Goal: Task Accomplishment & Management: Use online tool/utility

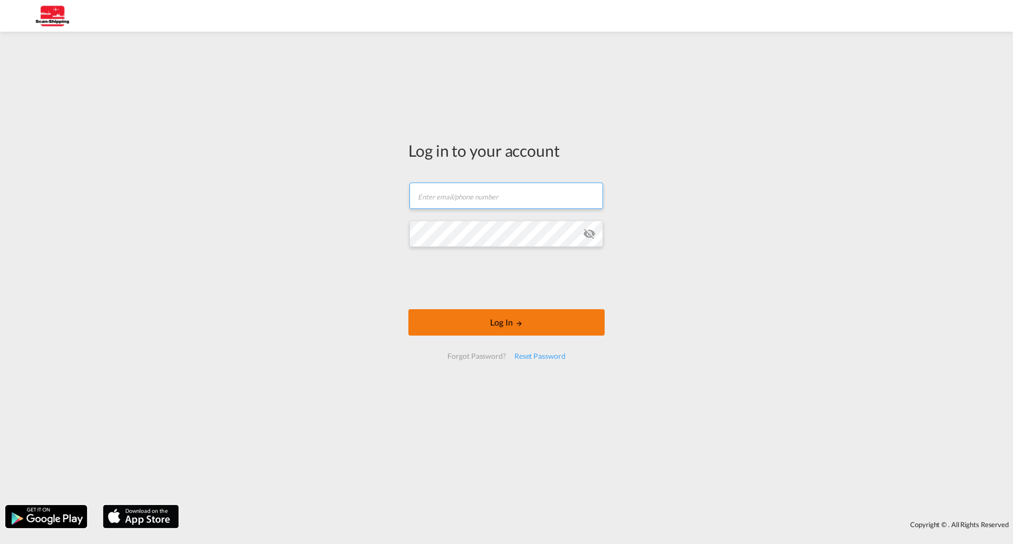
type input "[EMAIL_ADDRESS][DOMAIN_NAME]"
click at [510, 323] on button "Log In" at bounding box center [506, 322] width 196 height 26
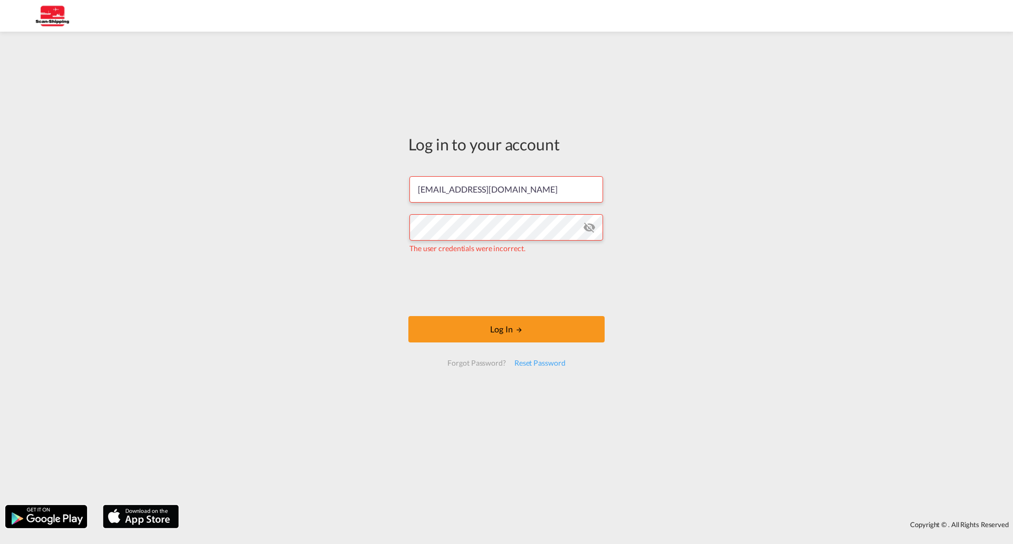
click at [592, 224] on md-icon "icon-eye-off" at bounding box center [589, 227] width 13 height 13
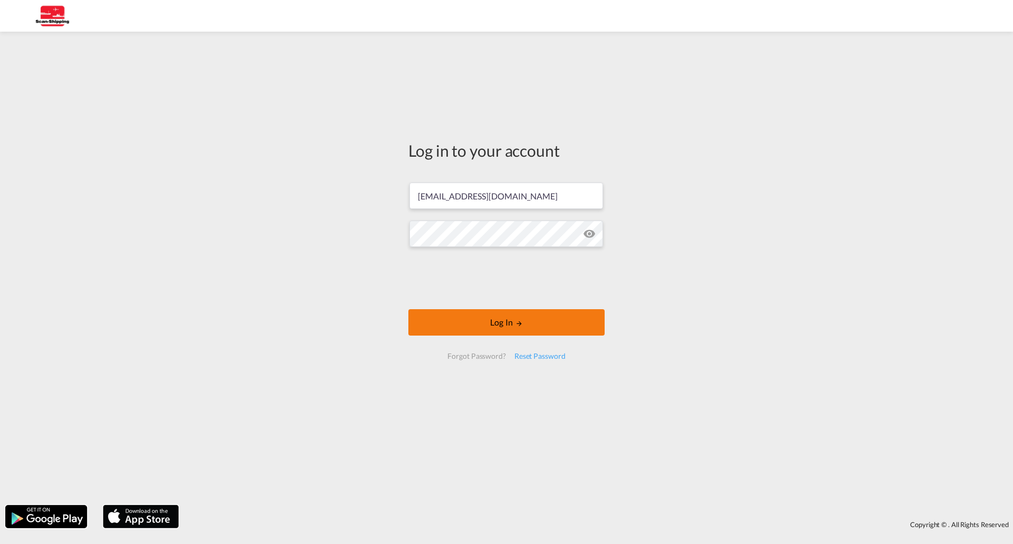
click at [495, 319] on button "Log In" at bounding box center [506, 322] width 196 height 26
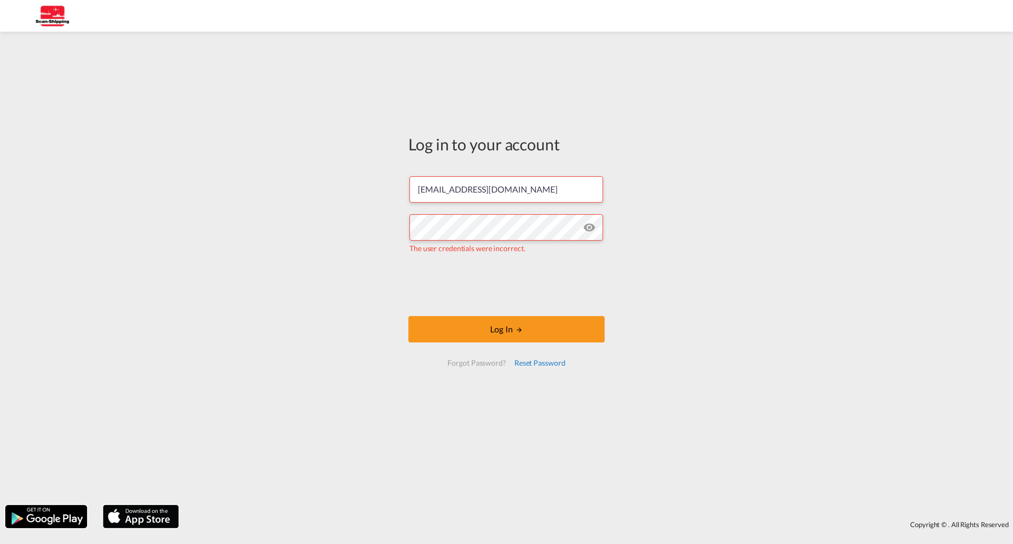
click at [540, 363] on div "Reset Password" at bounding box center [540, 362] width 60 height 19
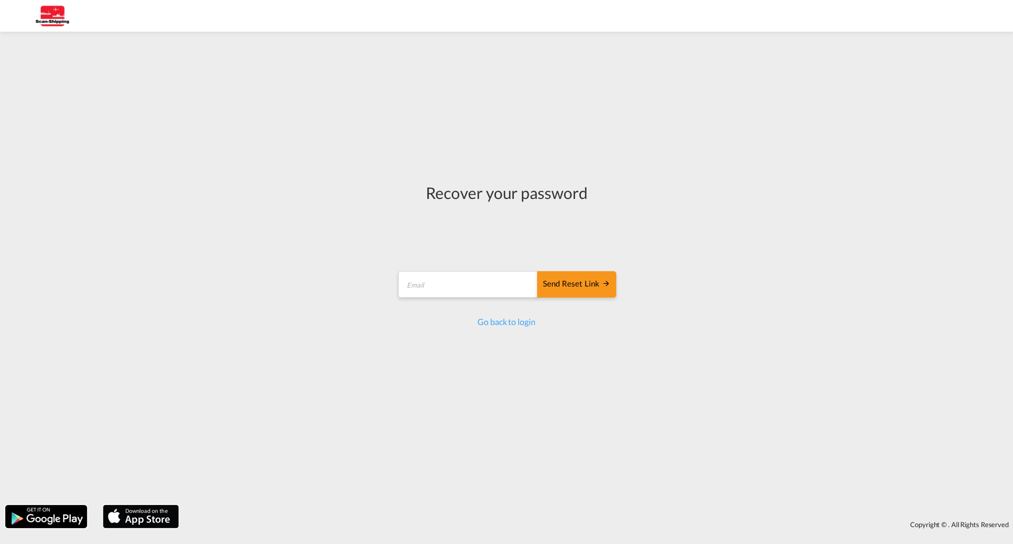
click at [479, 268] on form "Send reset link Email field is required Send reset link" at bounding box center [506, 286] width 219 height 50
click at [447, 288] on input "email" at bounding box center [468, 284] width 140 height 26
type input "[EMAIL_ADDRESS][DOMAIN_NAME]"
click at [574, 282] on div "Send reset link" at bounding box center [577, 284] width 68 height 12
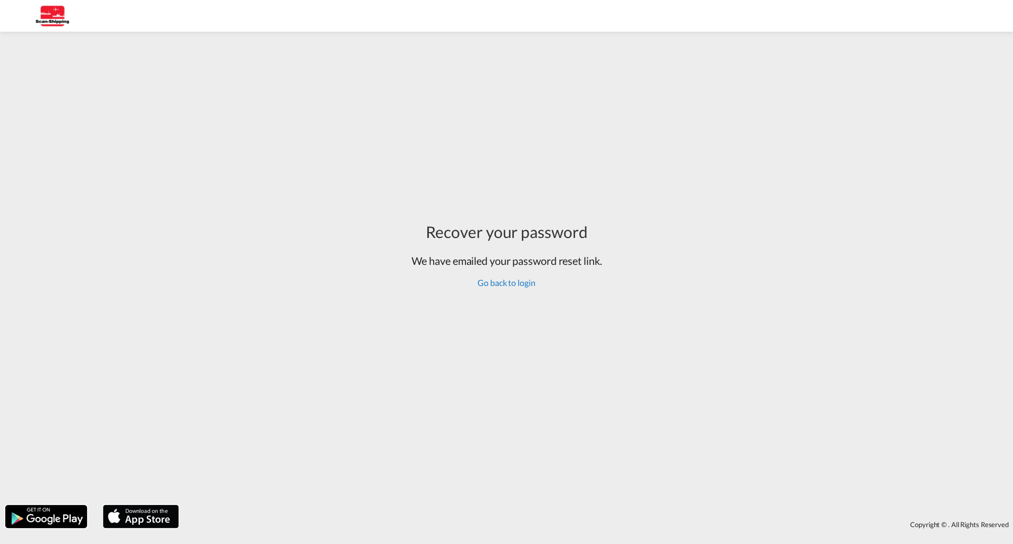
click at [503, 282] on link "Go back to login" at bounding box center [505, 282] width 57 height 10
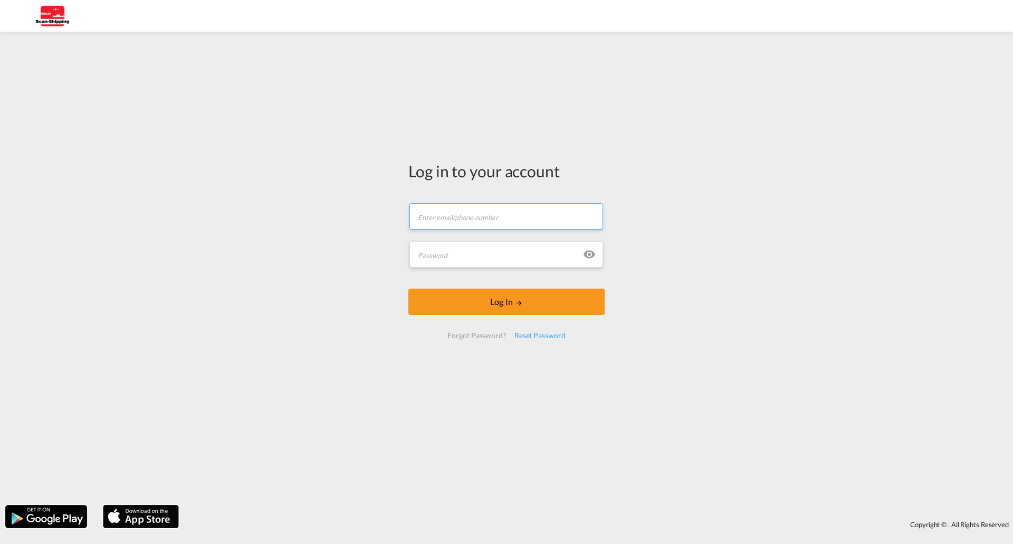
click at [500, 215] on input "text" at bounding box center [506, 216] width 194 height 26
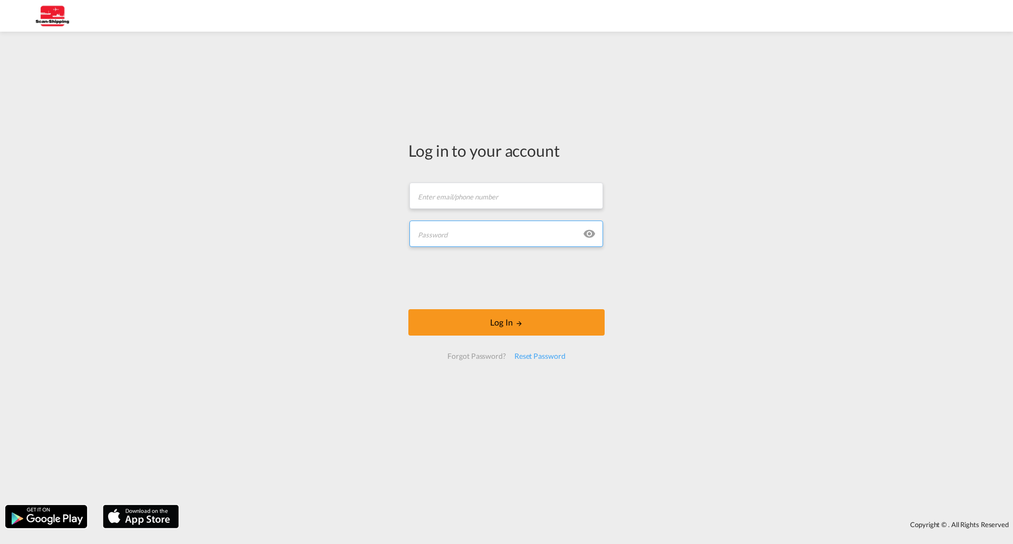
click at [496, 236] on input "text" at bounding box center [506, 233] width 194 height 26
type input "[EMAIL_ADDRESS][DOMAIN_NAME]"
click at [588, 252] on form "[EMAIL_ADDRESS][DOMAIN_NAME] Email field is required Password field is required…" at bounding box center [506, 271] width 196 height 198
click at [591, 235] on md-icon "icon-eye-off" at bounding box center [589, 233] width 13 height 13
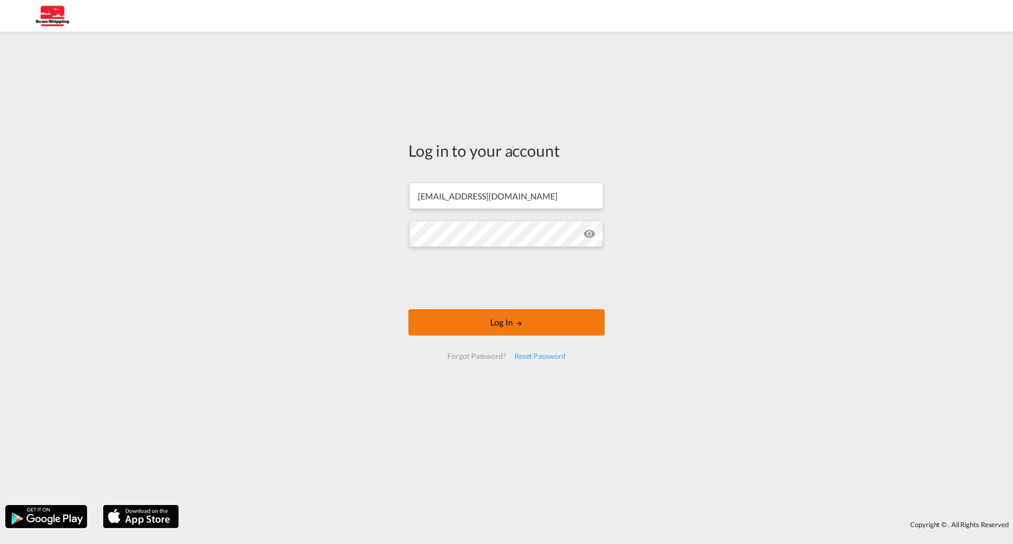
click at [502, 318] on button "Log In" at bounding box center [506, 322] width 196 height 26
